Goal: Check status: Check status

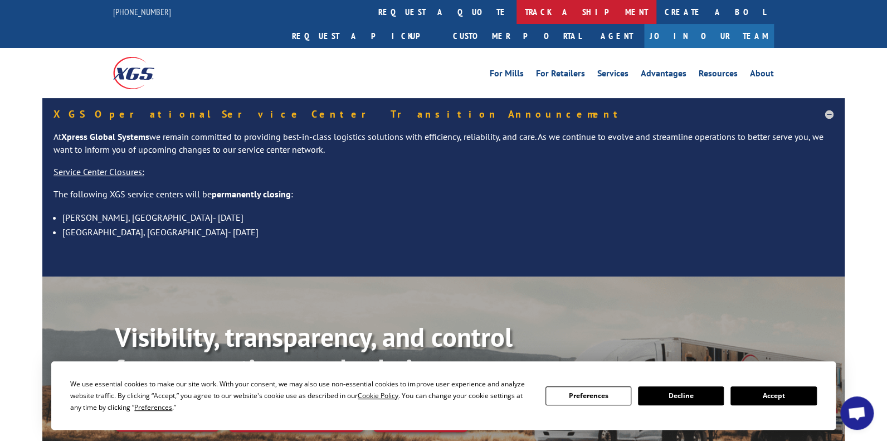
click at [517, 19] on link "track a shipment" at bounding box center [587, 12] width 140 height 24
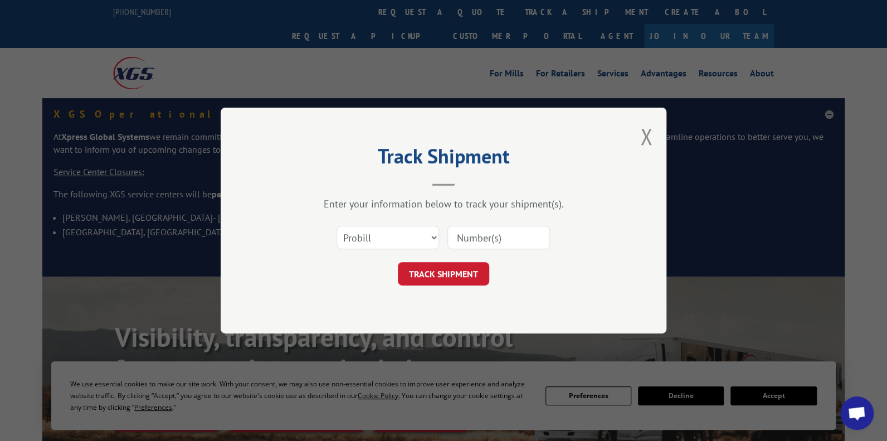
paste input "16598851"
type input "16598851"
click at [470, 281] on button "TRACK SHIPMENT" at bounding box center [443, 273] width 91 height 23
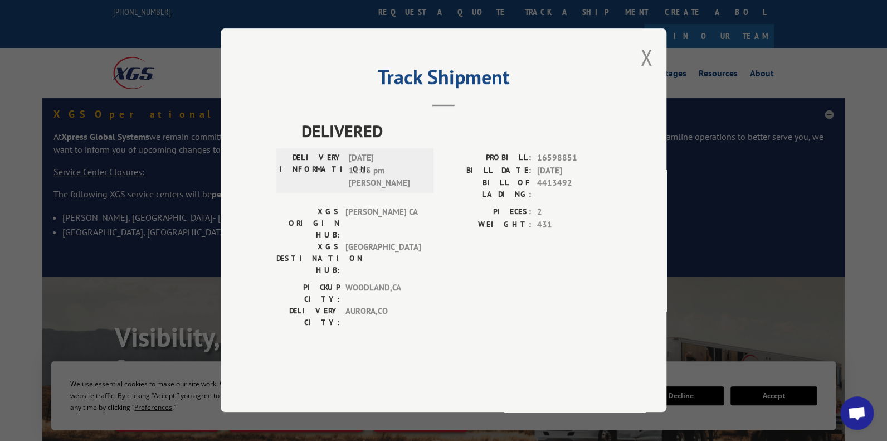
click at [308, 53] on div "Track Shipment DELIVERED DELIVERY INFORMATION: [DATE] 12:15 pm [PERSON_NAME]: 1…" at bounding box center [443, 220] width 887 height 441
click at [645, 72] on button "Close modal" at bounding box center [647, 57] width 12 height 30
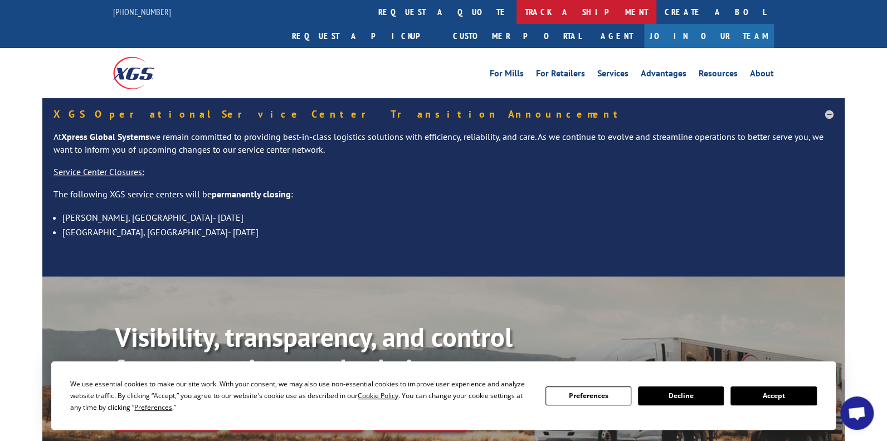
click at [517, 9] on link "track a shipment" at bounding box center [587, 12] width 140 height 24
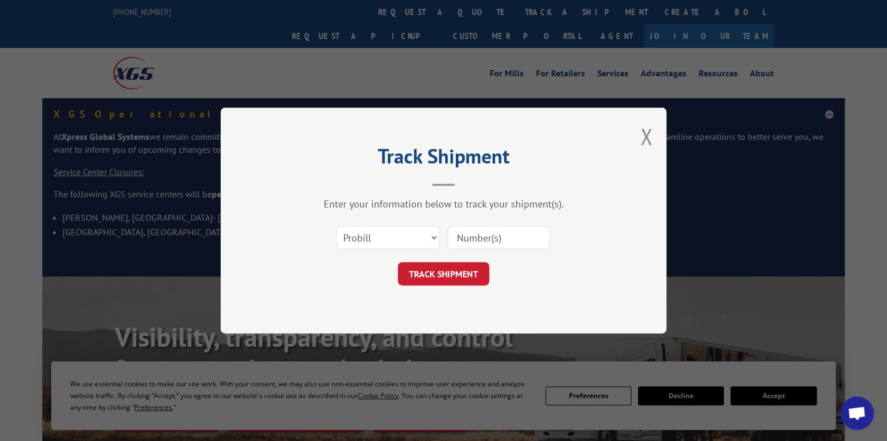
click at [486, 96] on div "Track Shipment Enter your information below to track your shipment(s). Select c…" at bounding box center [443, 220] width 887 height 441
click at [651, 140] on button "Close modal" at bounding box center [647, 137] width 12 height 30
